Goal: Find specific page/section: Find specific page/section

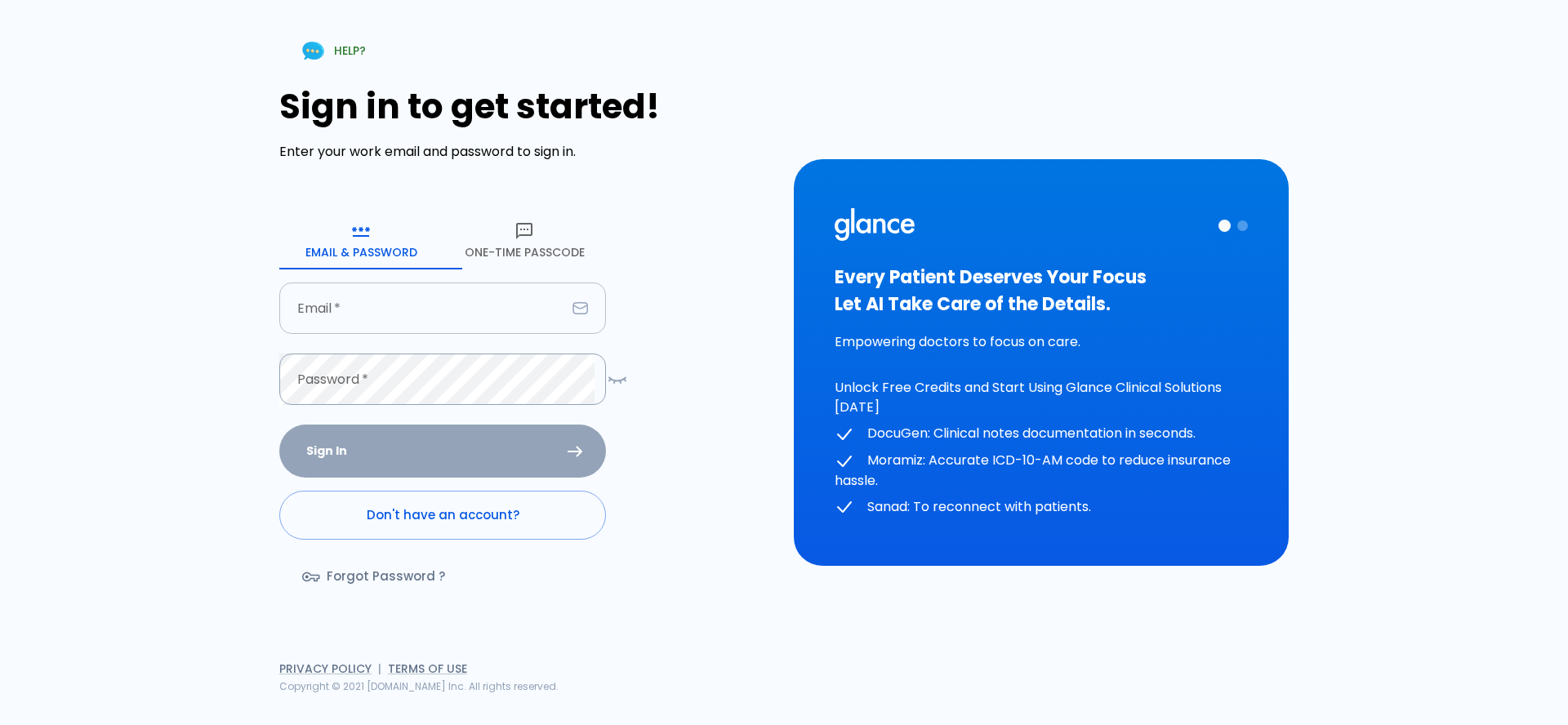
click at [386, 315] on input "Email   *" at bounding box center [423, 308] width 287 height 52
type input "omar@glance.care"
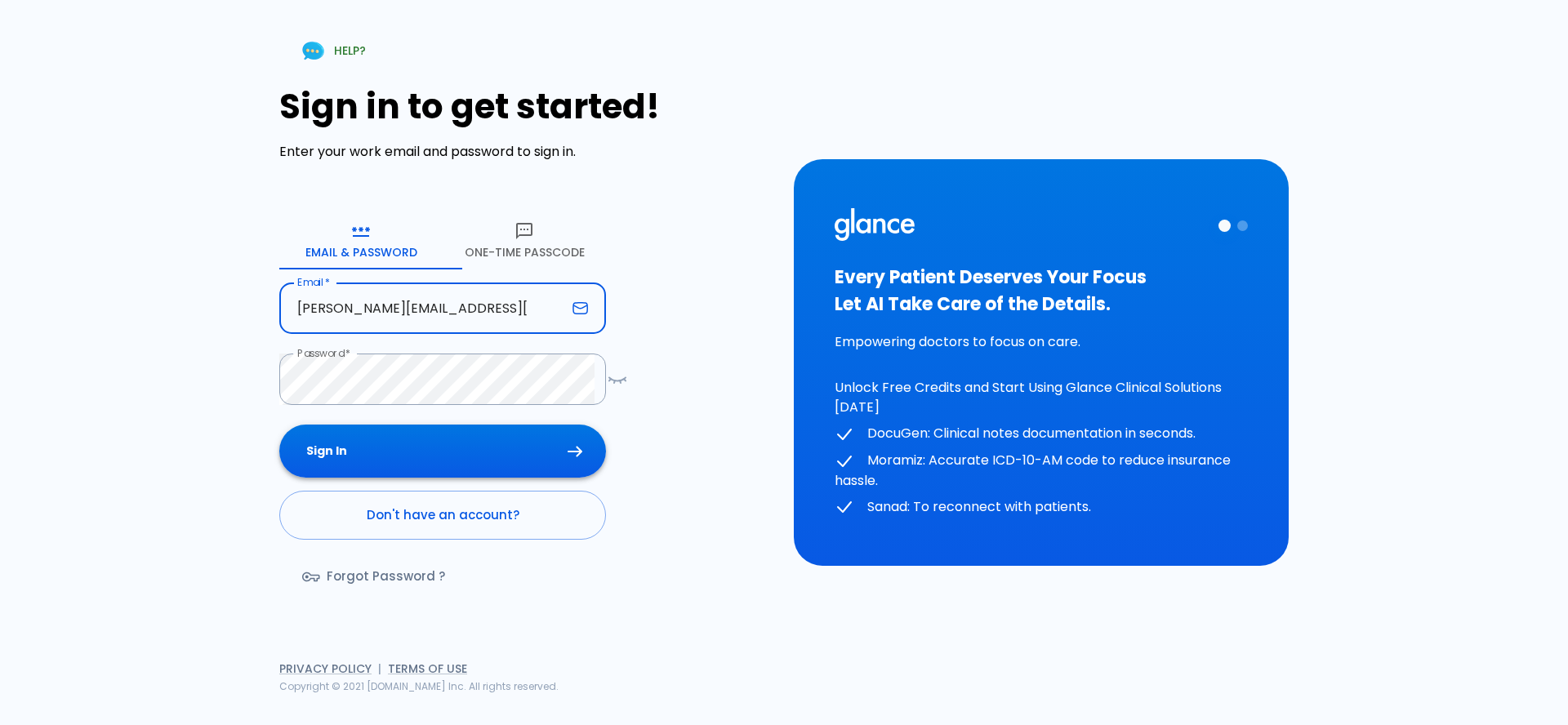
click at [445, 464] on button "Sign In" at bounding box center [442, 451] width 327 height 53
